Goal: Task Accomplishment & Management: Use online tool/utility

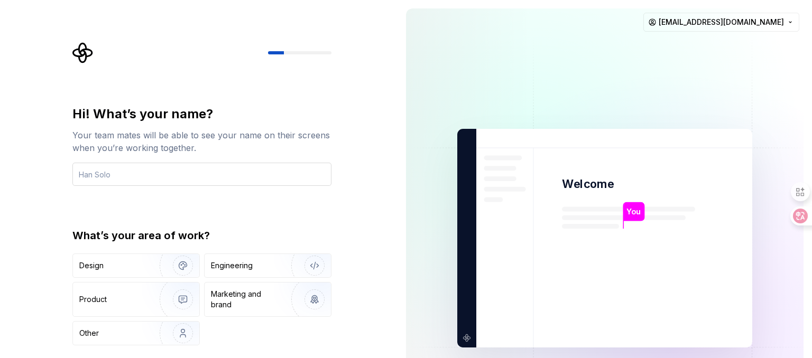
click at [267, 170] on input "text" at bounding box center [201, 174] width 259 height 23
click at [239, 178] on input "text" at bounding box center [201, 174] width 259 height 23
type input "saca"
click at [224, 275] on div "Engineering" at bounding box center [268, 265] width 126 height 23
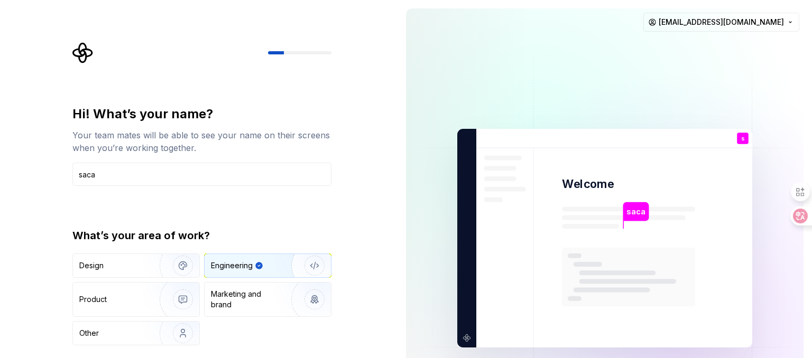
click at [159, 251] on div "What’s your area of work? Design Engineering Product Marketing and brand Other" at bounding box center [201, 286] width 259 height 117
click at [166, 268] on img "button" at bounding box center [176, 265] width 68 height 71
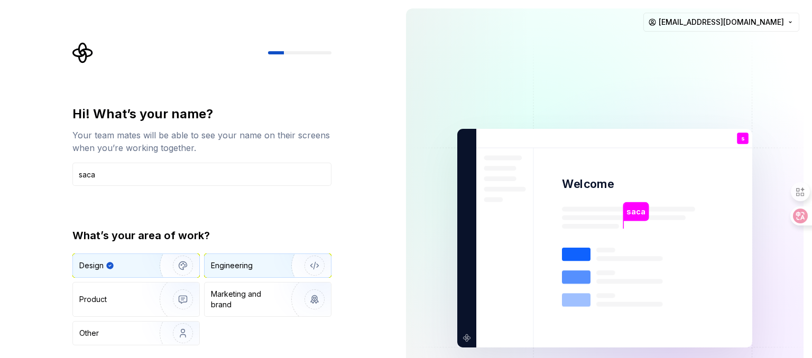
click at [240, 262] on div "Engineering" at bounding box center [232, 266] width 42 height 11
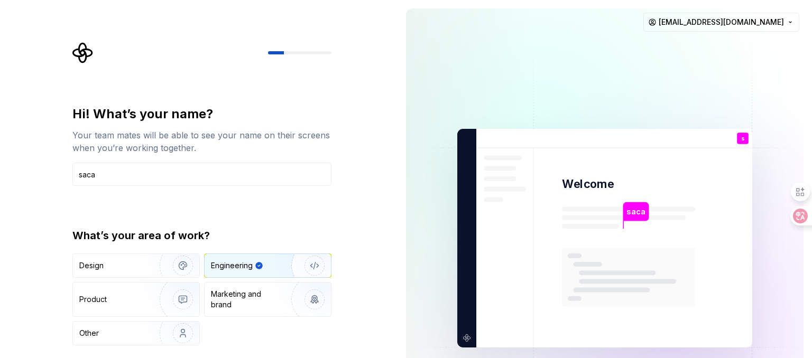
click at [626, 219] on div "saca" at bounding box center [636, 211] width 25 height 19
drag, startPoint x: 355, startPoint y: 129, endPoint x: 345, endPoint y: 125, distance: 10.9
click at [352, 127] on div "Hi! What’s your name? Your team mates will be able to see your name on their sc…" at bounding box center [198, 238] width 397 height 477
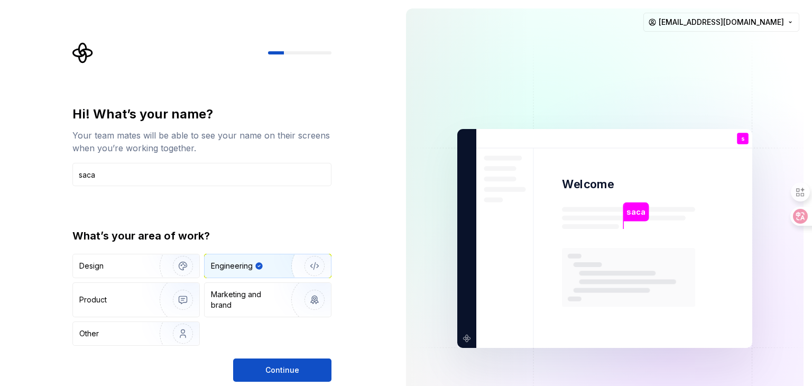
click at [309, 358] on button "Continue" at bounding box center [282, 369] width 98 height 23
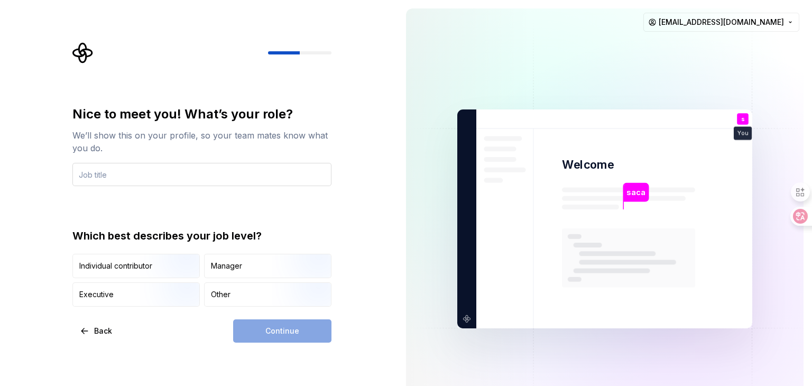
click at [106, 170] on input "text" at bounding box center [201, 174] width 259 height 23
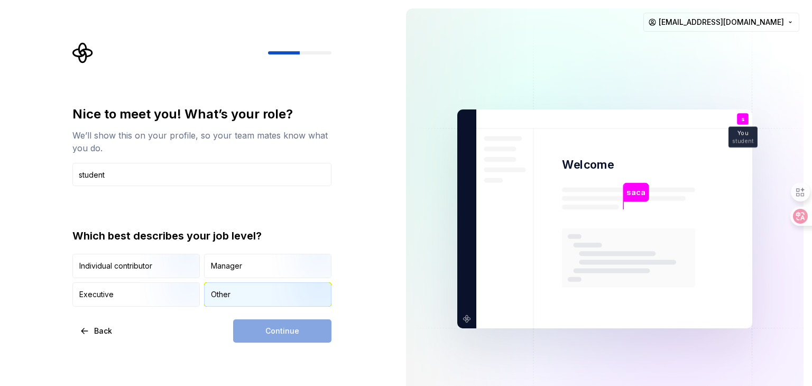
type input "student"
click at [230, 291] on div "Other" at bounding box center [268, 294] width 126 height 23
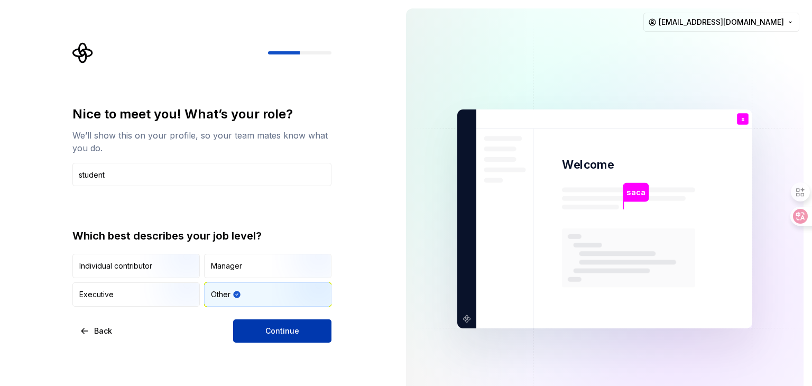
click at [265, 332] on button "Continue" at bounding box center [282, 330] width 98 height 23
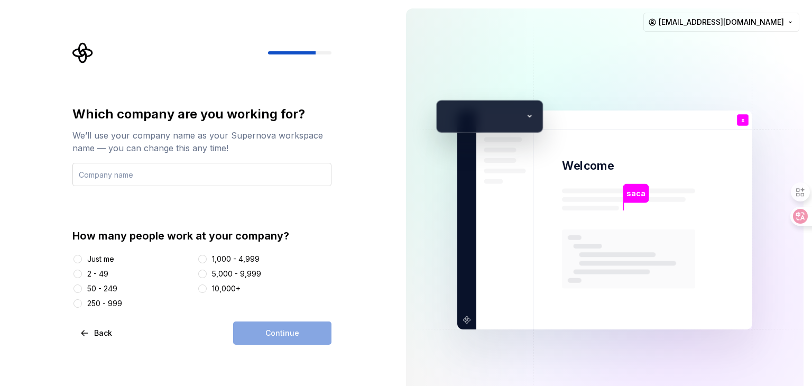
click at [207, 179] on input "text" at bounding box center [201, 174] width 259 height 23
type input "student"
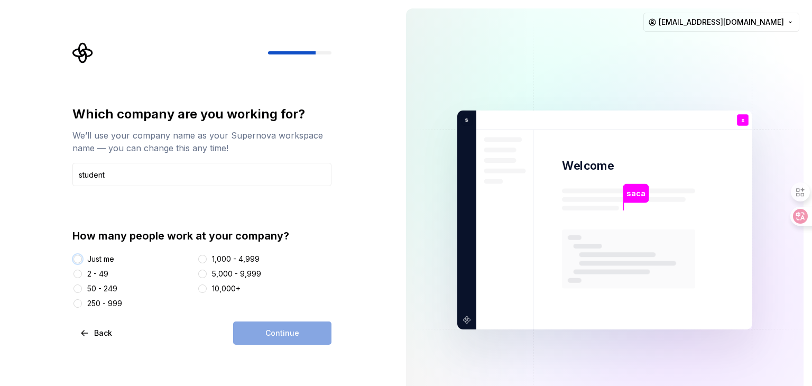
click at [76, 260] on button "Just me" at bounding box center [77, 259] width 8 height 8
click at [296, 335] on span "Continue" at bounding box center [282, 333] width 34 height 11
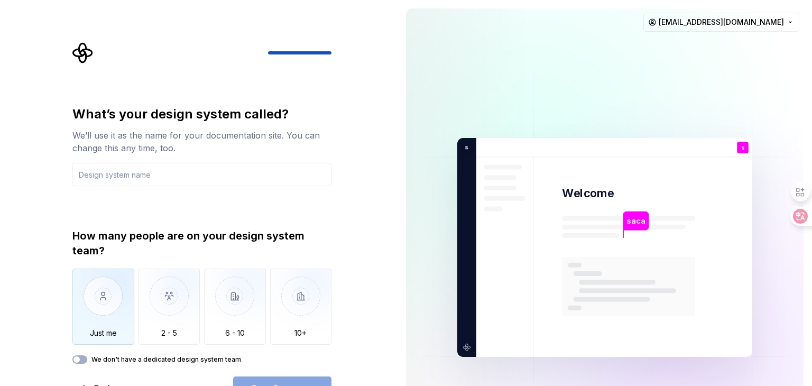
click at [87, 310] on img "button" at bounding box center [103, 303] width 62 height 71
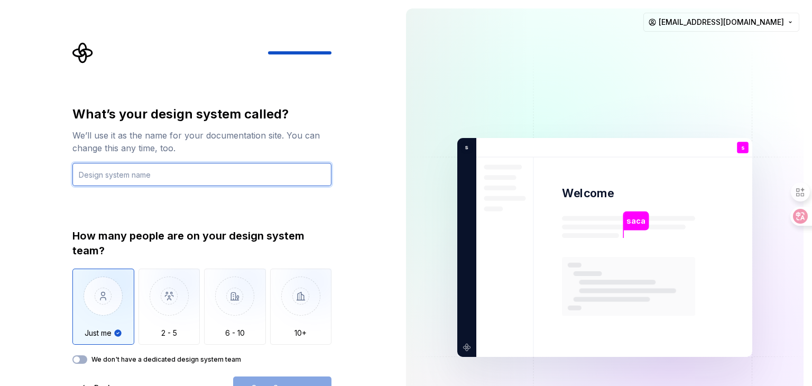
click at [137, 174] on input "text" at bounding box center [201, 174] width 259 height 23
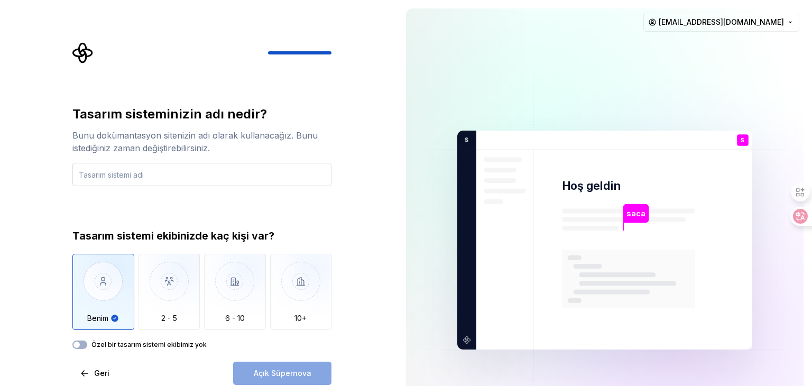
click at [169, 172] on input "text" at bounding box center [201, 174] width 259 height 23
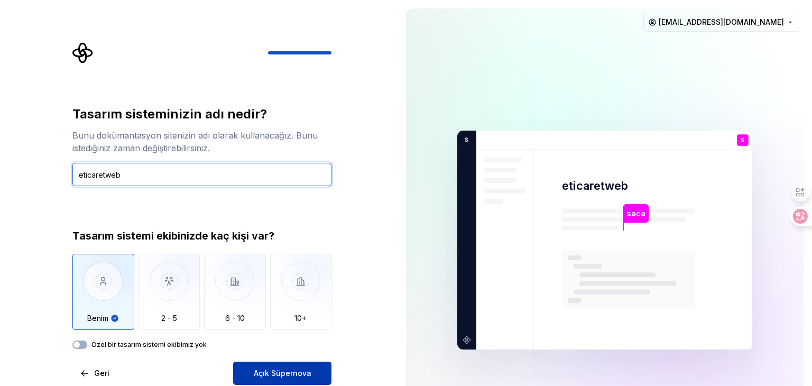
type input "eticaretweb"
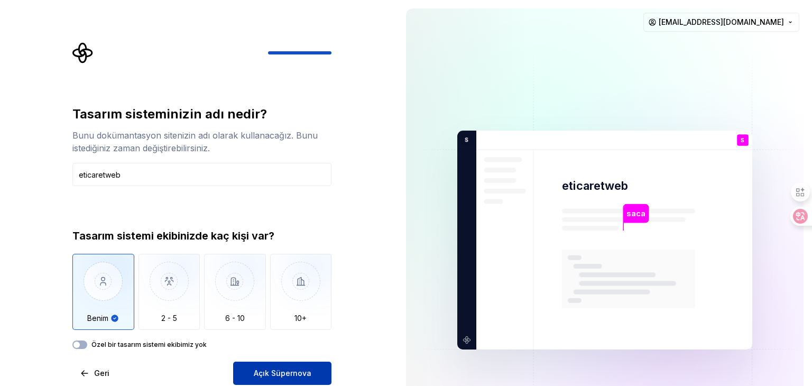
click at [267, 358] on font "Açık Süpernova" at bounding box center [283, 372] width 58 height 9
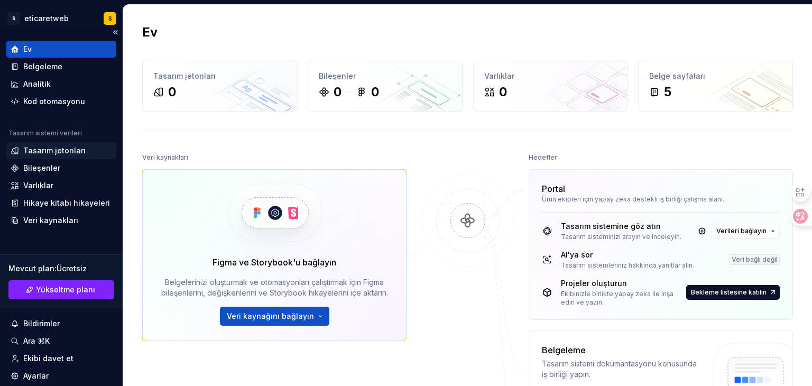
click at [62, 148] on font "Tasarım jetonları" at bounding box center [54, 150] width 62 height 9
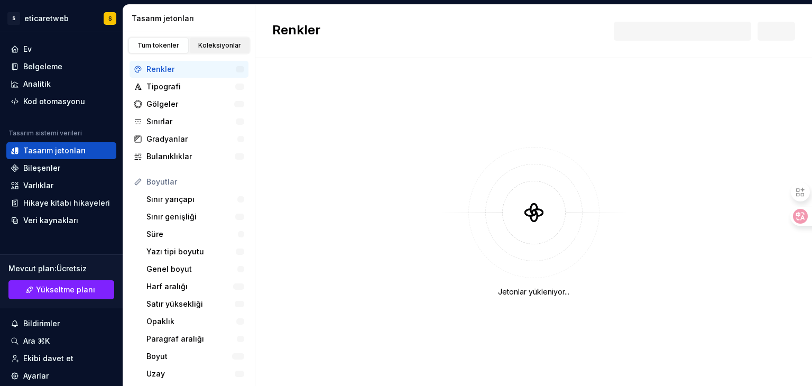
click at [219, 51] on link "Koleksiyonlar" at bounding box center [220, 46] width 60 height 16
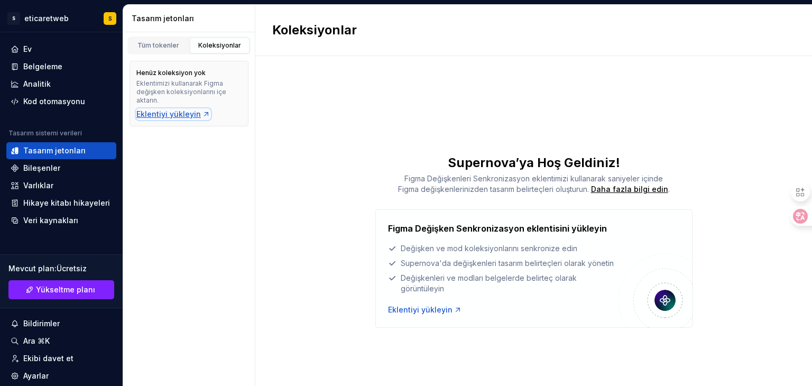
click at [202, 116] on icon at bounding box center [206, 114] width 8 height 8
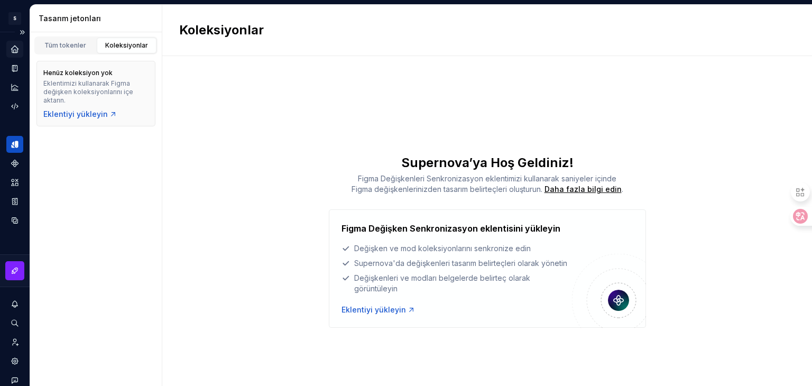
click at [18, 50] on icon "Home" at bounding box center [15, 49] width 10 height 10
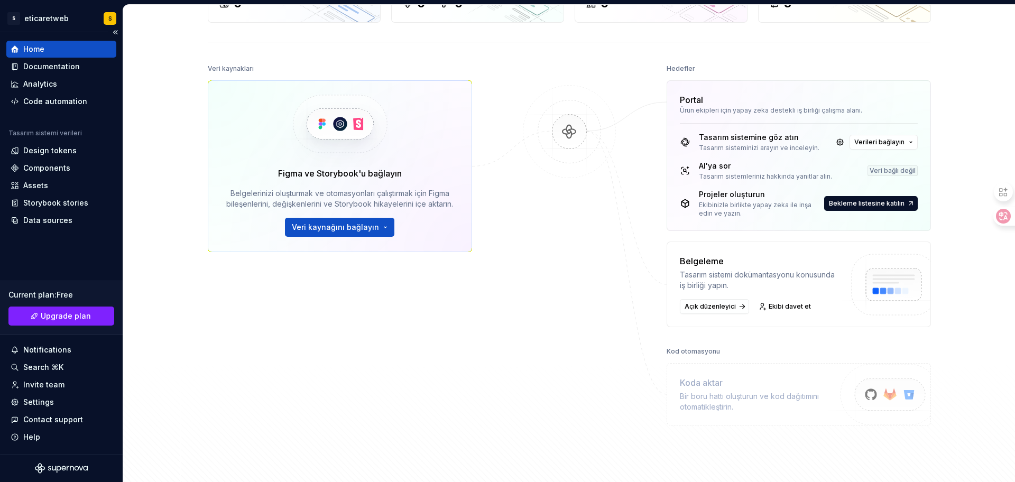
scroll to position [89, 0]
click at [363, 232] on span "Veri kaynağını bağlayın" at bounding box center [335, 227] width 87 height 11
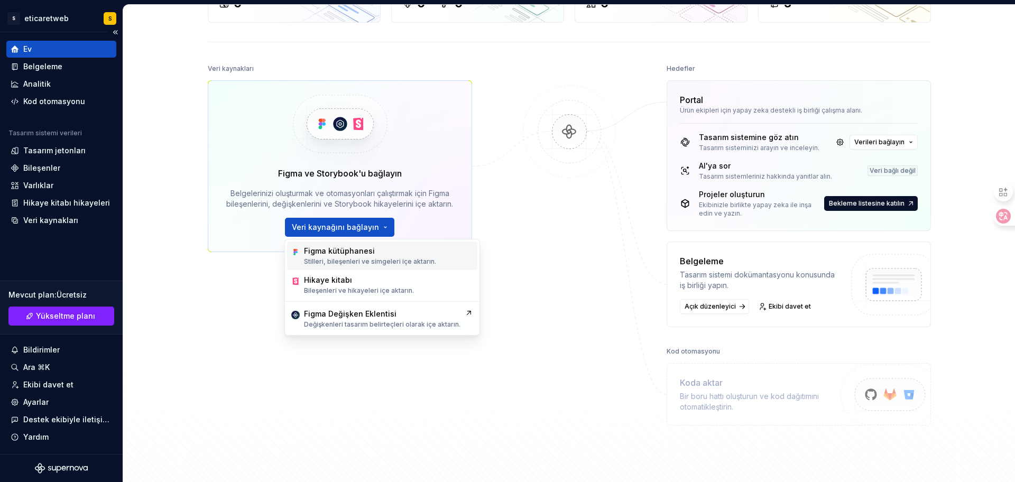
click at [363, 267] on div "Figma kütüphanesi Stilleri, bileşenleri ve simgeleri içe aktarın." at bounding box center [382, 256] width 190 height 29
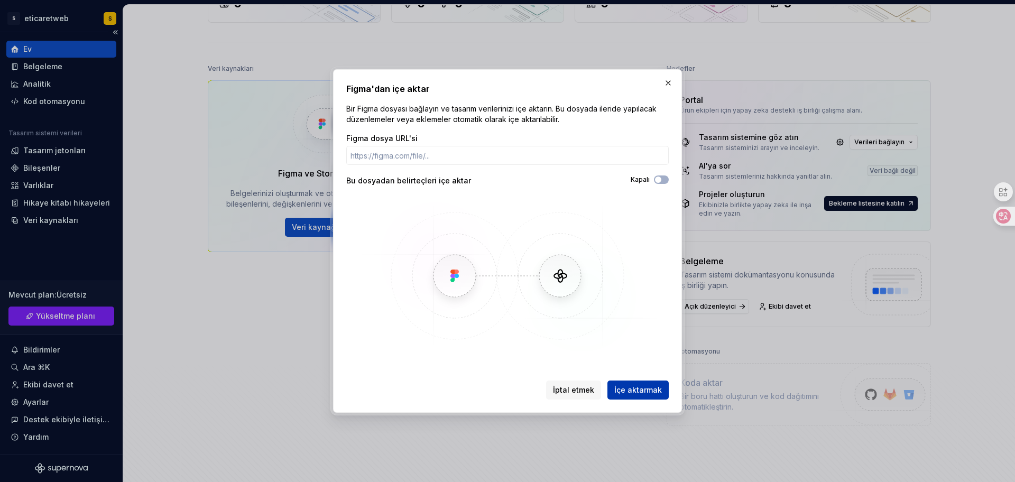
click at [639, 358] on font "İçe aktarmak" at bounding box center [638, 389] width 48 height 9
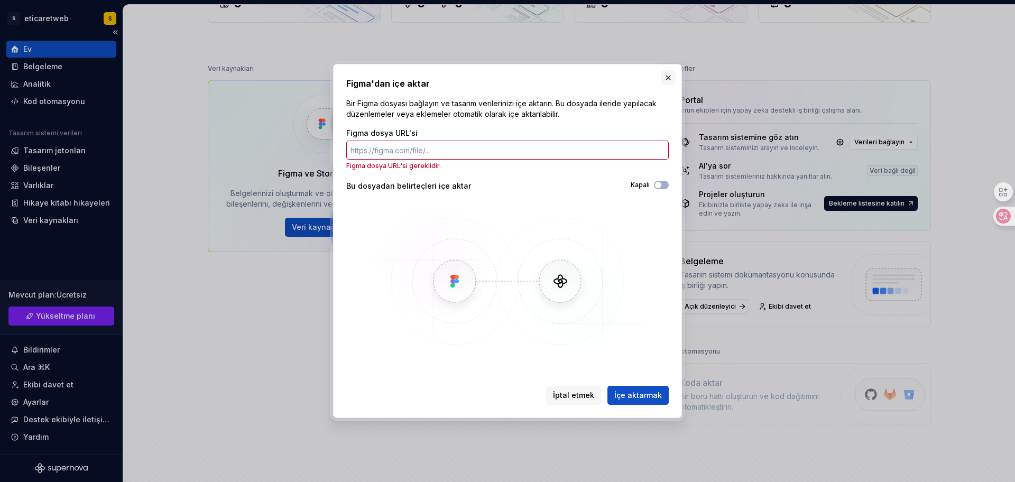
click at [671, 77] on button "button" at bounding box center [668, 77] width 15 height 15
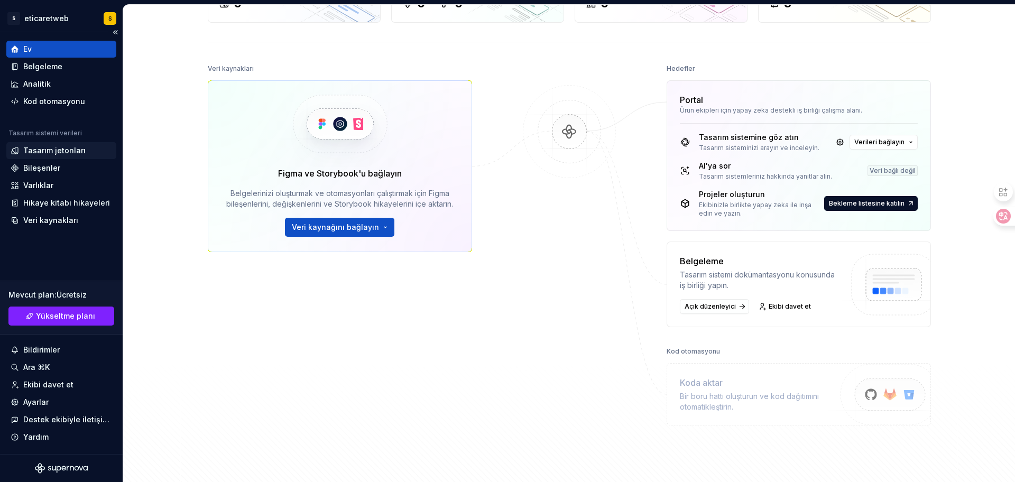
click at [76, 152] on font "Tasarım jetonları" at bounding box center [54, 150] width 62 height 9
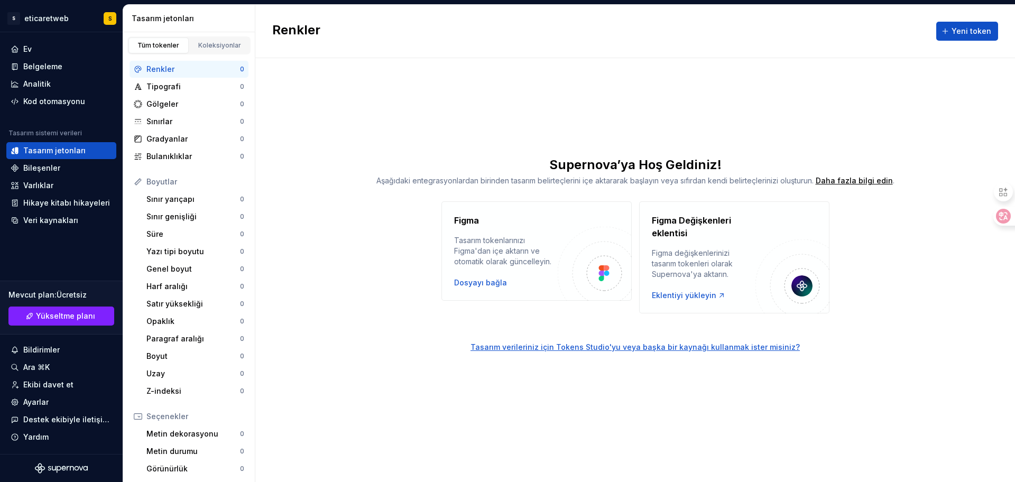
click at [524, 206] on div "Figma Tasarım tokenlarınızı Figma'dan içe aktarın ve otomatik olarak güncelleyi…" at bounding box center [536, 250] width 190 height 99
click at [467, 285] on font "Dosyayı bağla" at bounding box center [480, 282] width 53 height 9
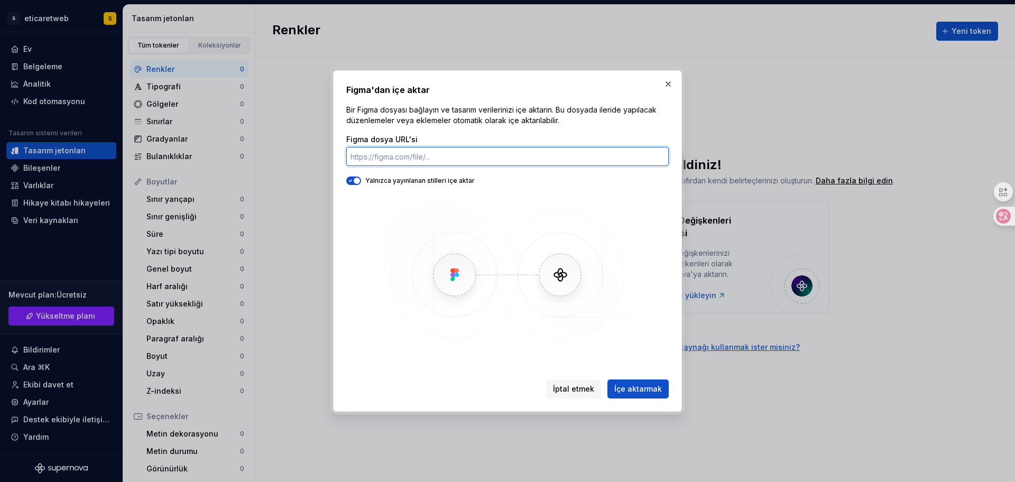
click at [451, 156] on input "Figma dosya URL'si" at bounding box center [507, 156] width 322 height 19
paste input "[URL][DOMAIN_NAME]"
type input "[URL][DOMAIN_NAME]"
click at [607, 358] on button "İçe aktarmak" at bounding box center [637, 388] width 61 height 19
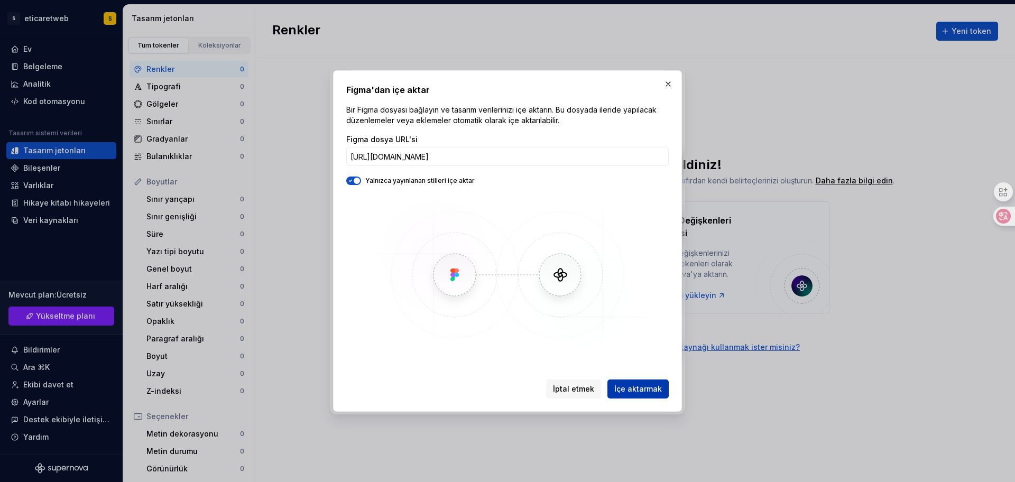
click at [639, 358] on font "İçe aktarmak" at bounding box center [638, 388] width 48 height 9
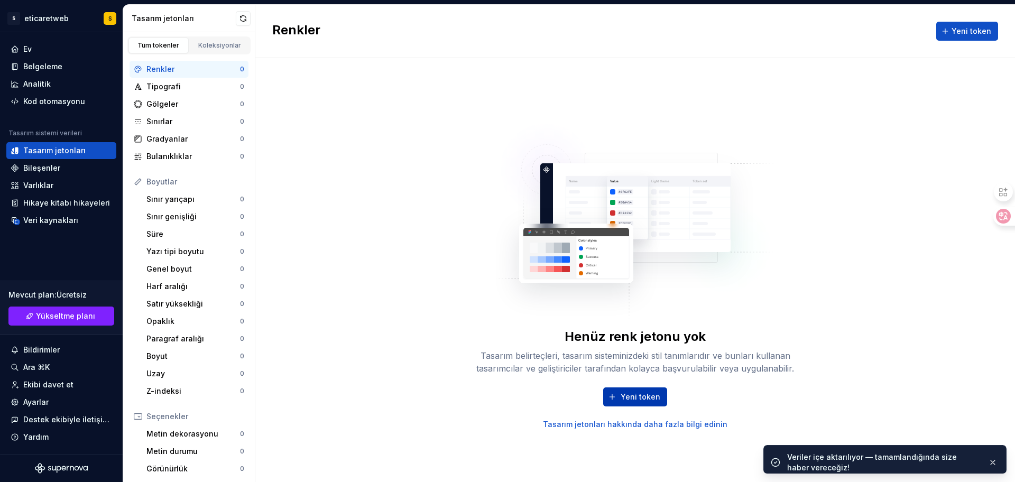
click at [641, 358] on button "Yeni token" at bounding box center [635, 396] width 64 height 19
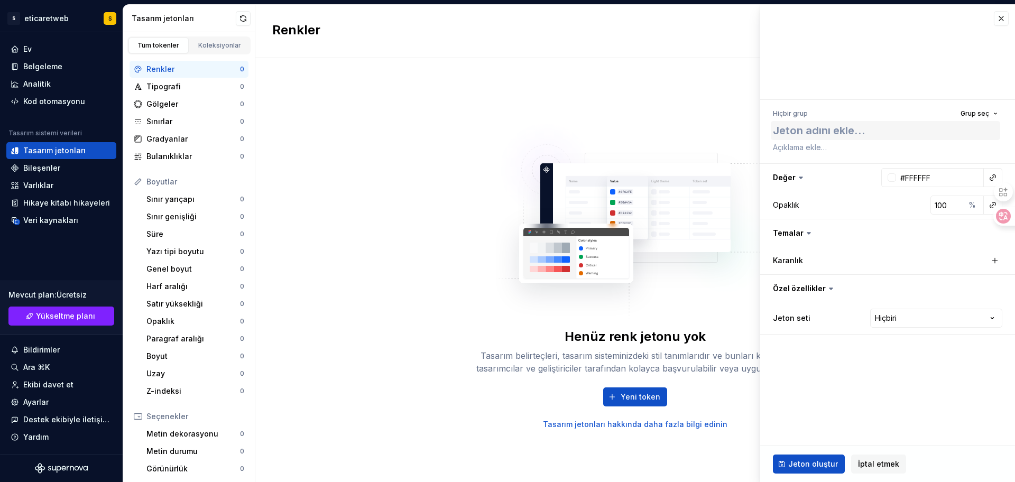
click at [811, 127] on textarea at bounding box center [885, 130] width 229 height 19
click at [811, 136] on textarea at bounding box center [885, 130] width 229 height 19
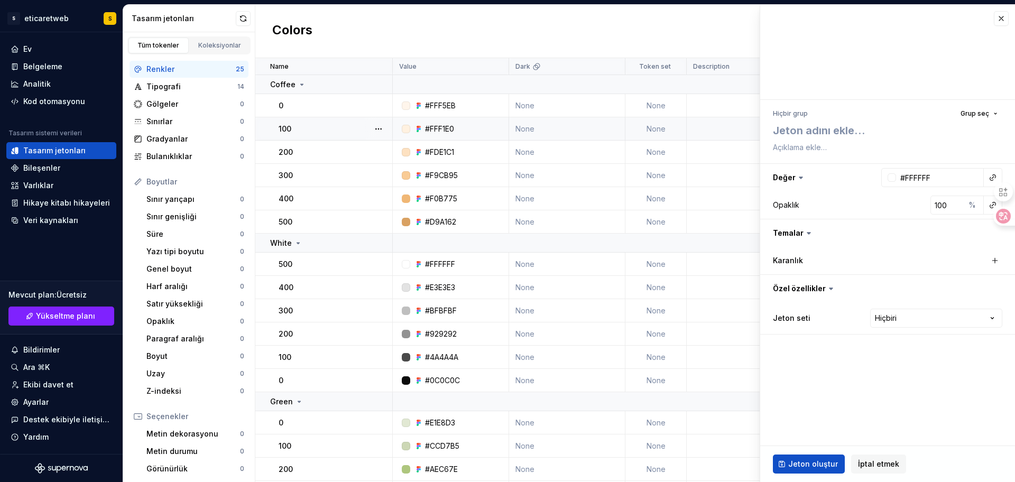
type textarea "*"
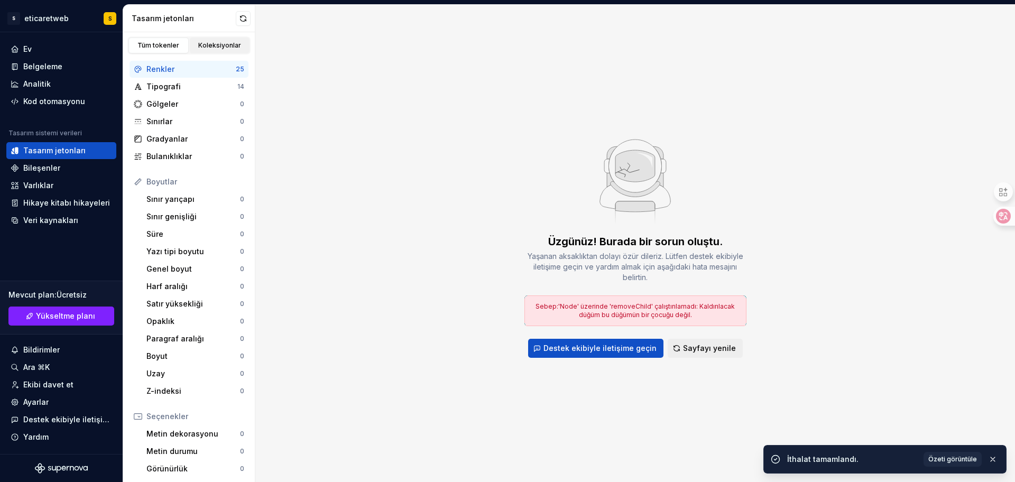
click at [202, 48] on font "Koleksiyonlar" at bounding box center [219, 45] width 43 height 8
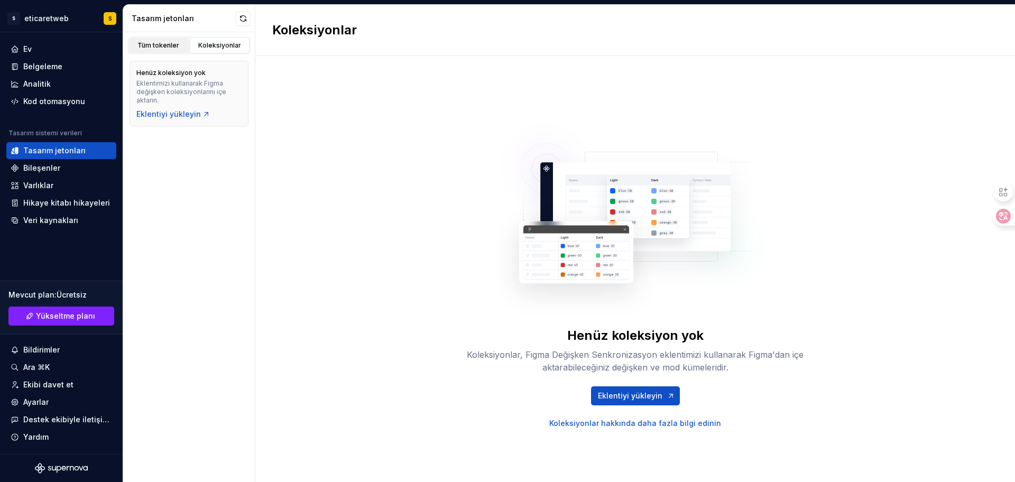
click at [168, 51] on link "Tüm tokenler" at bounding box center [158, 46] width 60 height 16
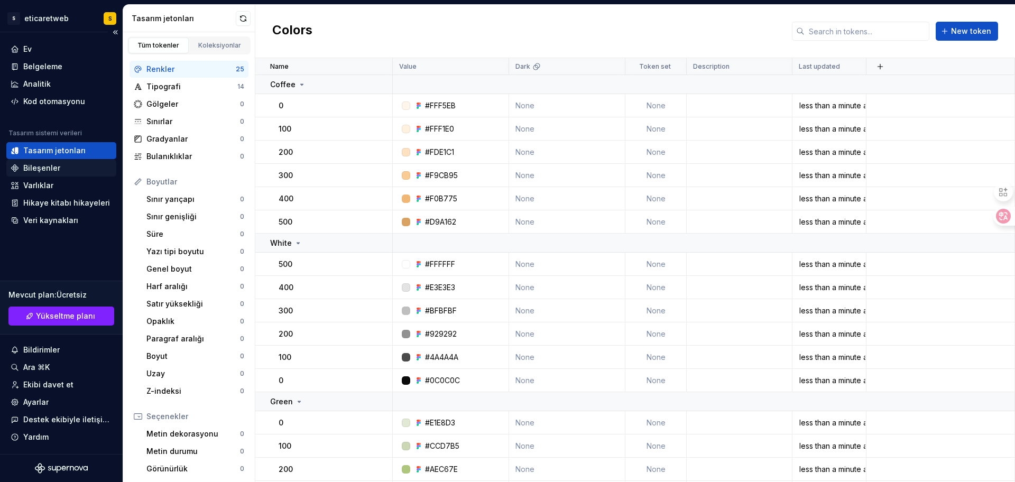
click at [69, 164] on div "Bileşenler" at bounding box center [61, 168] width 101 height 11
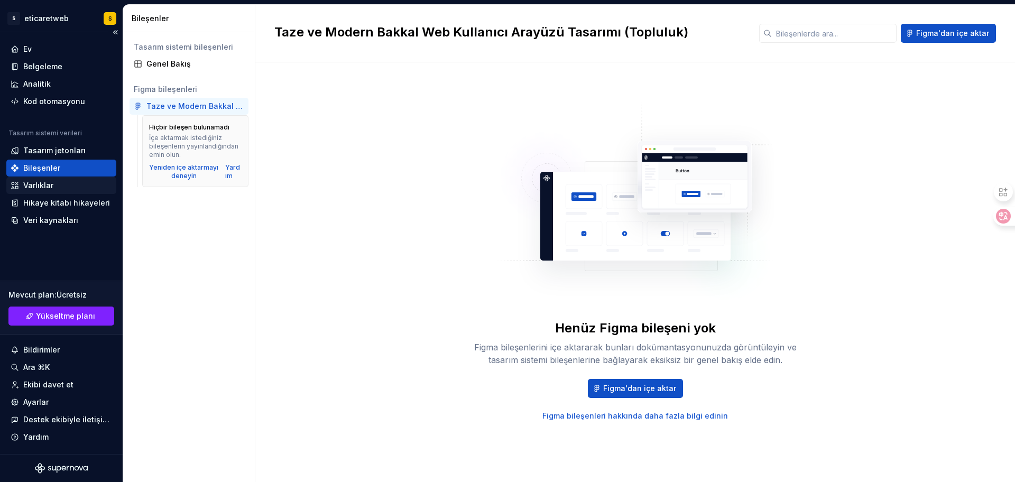
click at [60, 189] on div "Varlıklar" at bounding box center [61, 185] width 101 height 11
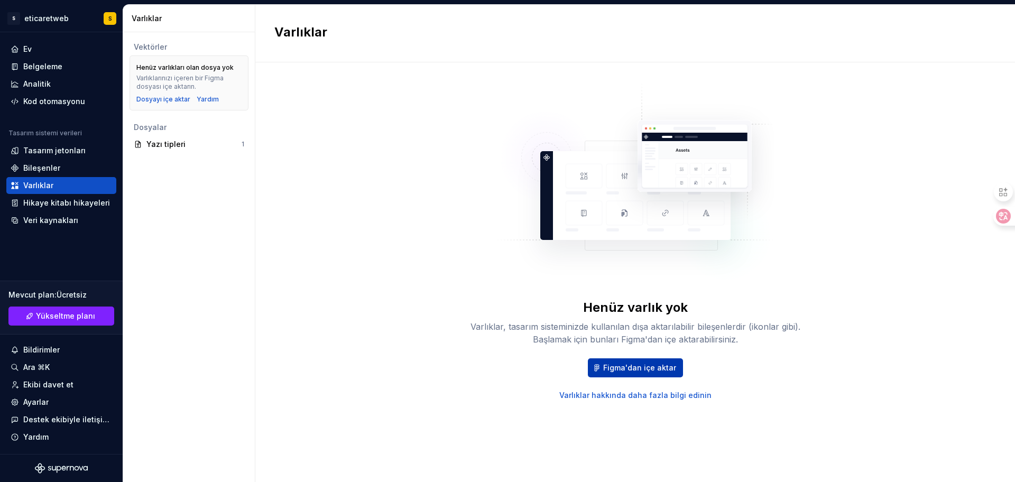
click at [661, 358] on font "Figma'dan içe aktar" at bounding box center [639, 367] width 73 height 9
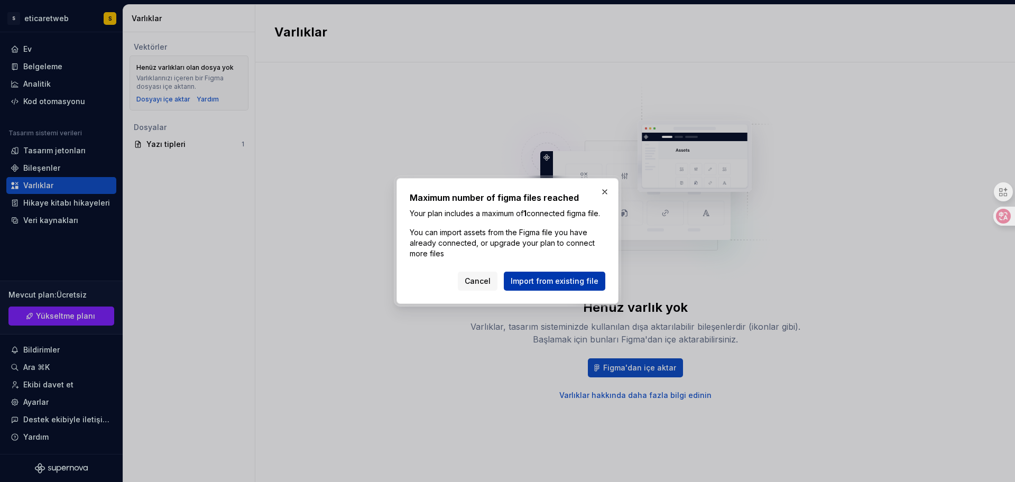
click at [521, 286] on span "Import from existing file" at bounding box center [555, 281] width 88 height 11
